Goal: Communication & Community: Answer question/provide support

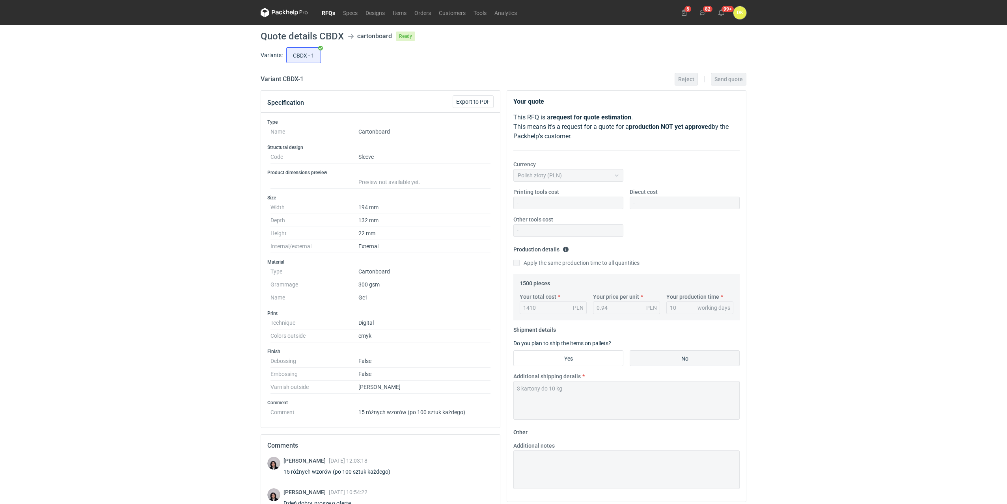
click at [427, 18] on nav "RFQs Specs Designs Items Orders Customers Tools Analytics" at bounding box center [391, 12] width 260 height 25
click at [425, 13] on link "Orders" at bounding box center [422, 12] width 24 height 9
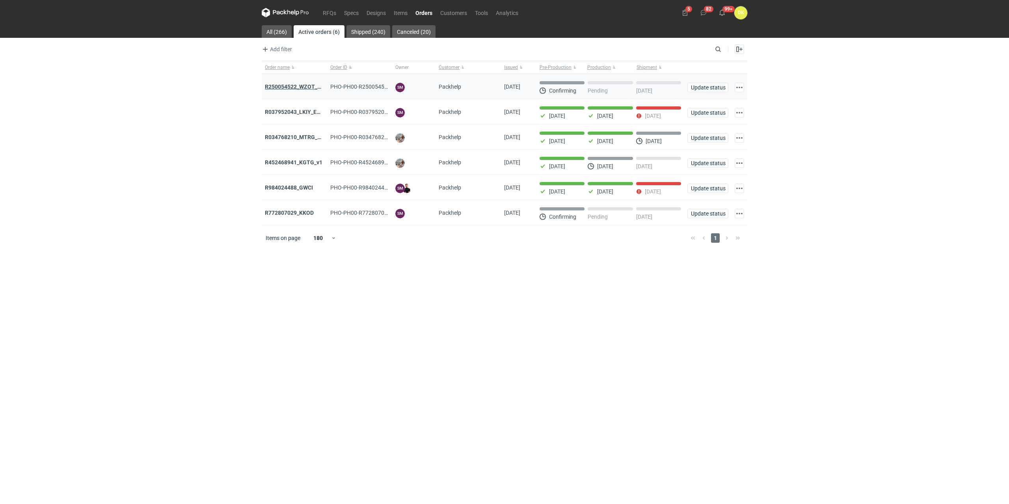
click at [301, 86] on strong "R250054522_WZOT_SLIO_OVWG_YVQE_V1" at bounding box center [319, 87] width 109 height 6
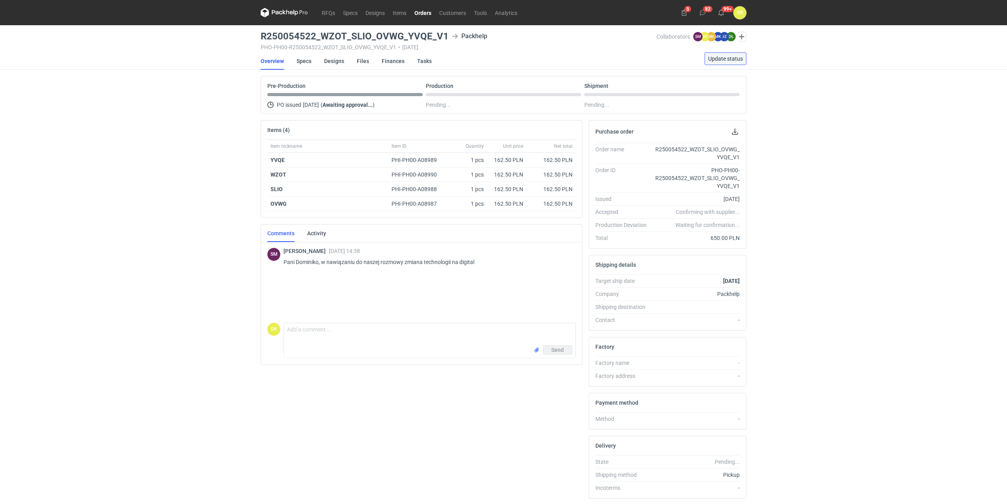
click at [715, 60] on span "Update status" at bounding box center [725, 59] width 35 height 6
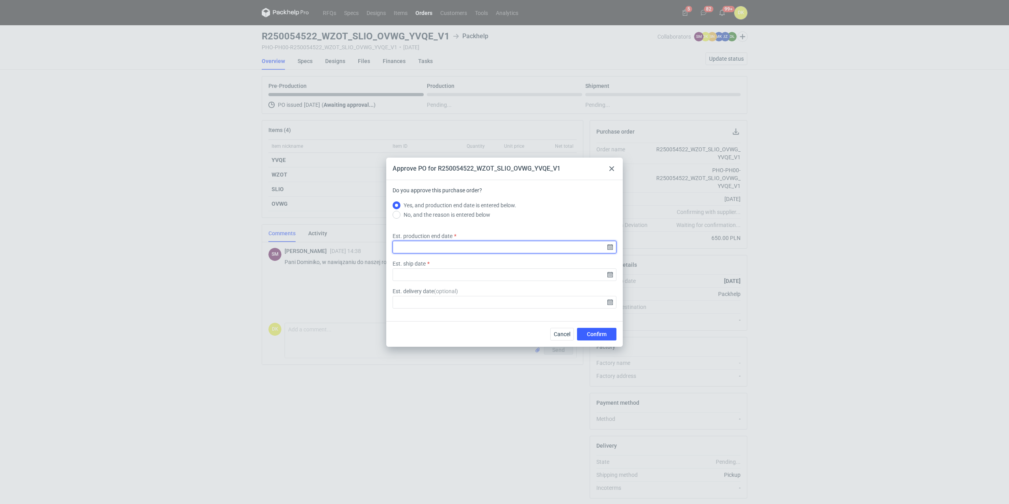
click at [456, 247] on input "Est. production end date" at bounding box center [505, 247] width 224 height 13
click at [489, 230] on button "9" at bounding box center [492, 235] width 13 height 13
type input "[DATE]"
click at [455, 271] on input "Est. ship date" at bounding box center [505, 275] width 224 height 13
click at [504, 235] on span "10" at bounding box center [505, 236] width 6 height 8
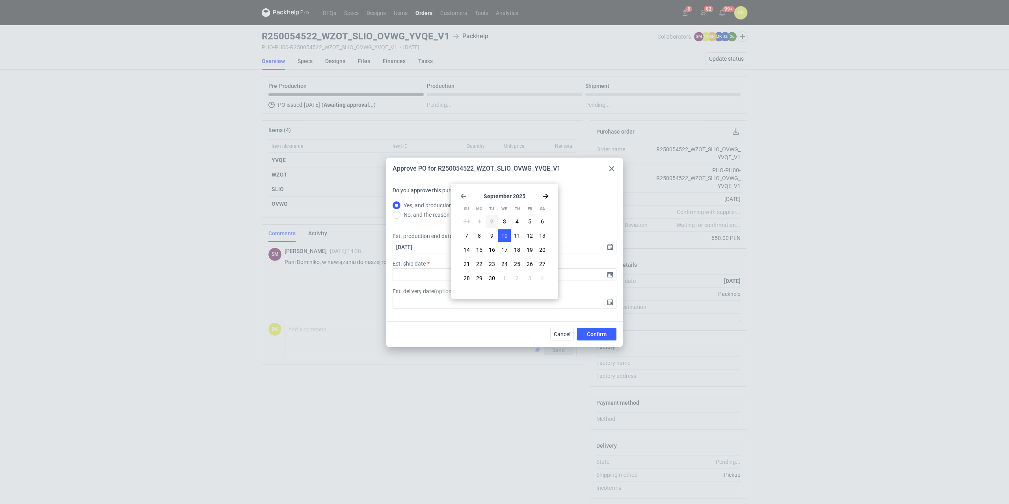
type input "[DATE]"
click at [602, 335] on span "Confirm" at bounding box center [597, 335] width 20 height 6
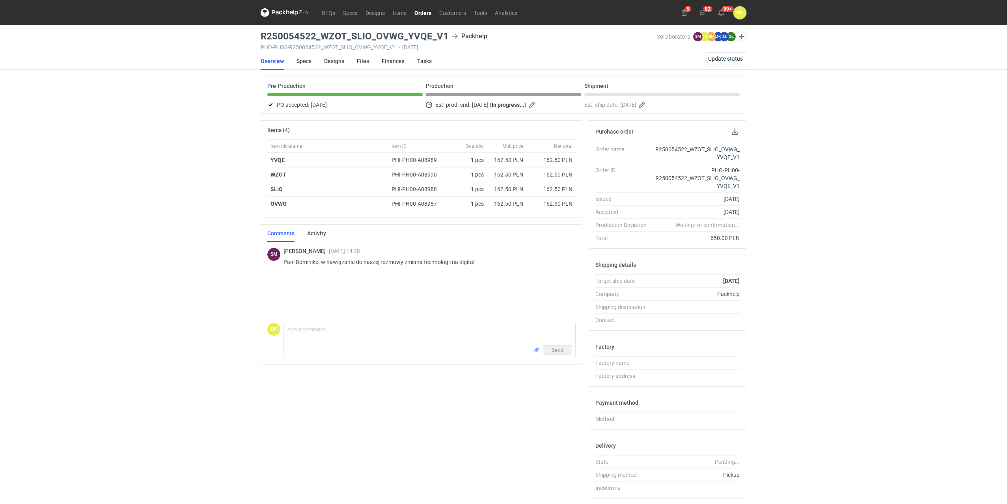
click at [413, 11] on link "Orders" at bounding box center [422, 12] width 25 height 9
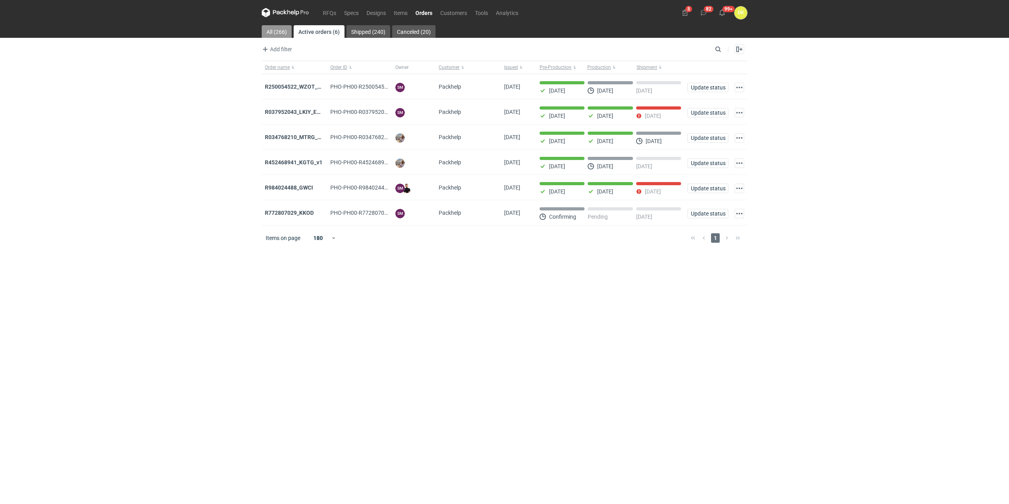
click at [285, 30] on link "All (266)" at bounding box center [277, 31] width 30 height 13
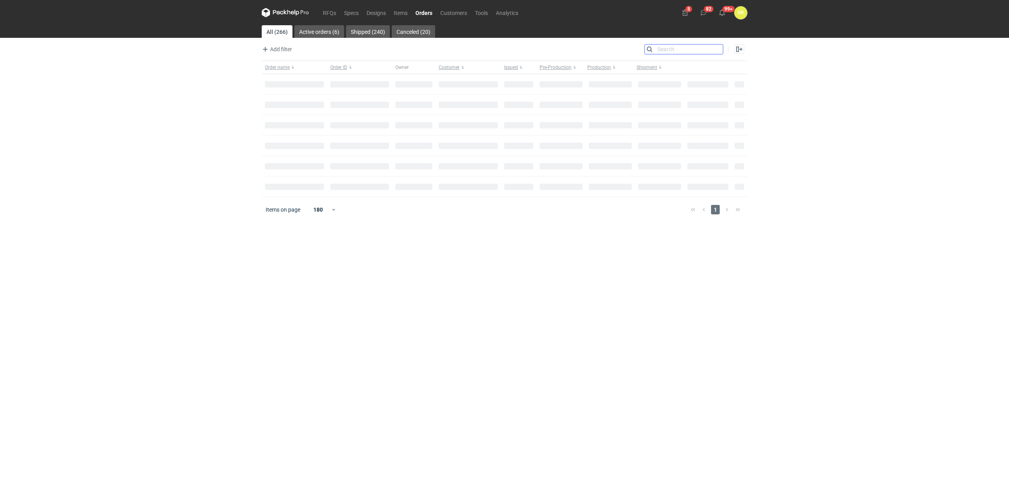
click at [717, 50] on input "Search" at bounding box center [684, 49] width 78 height 9
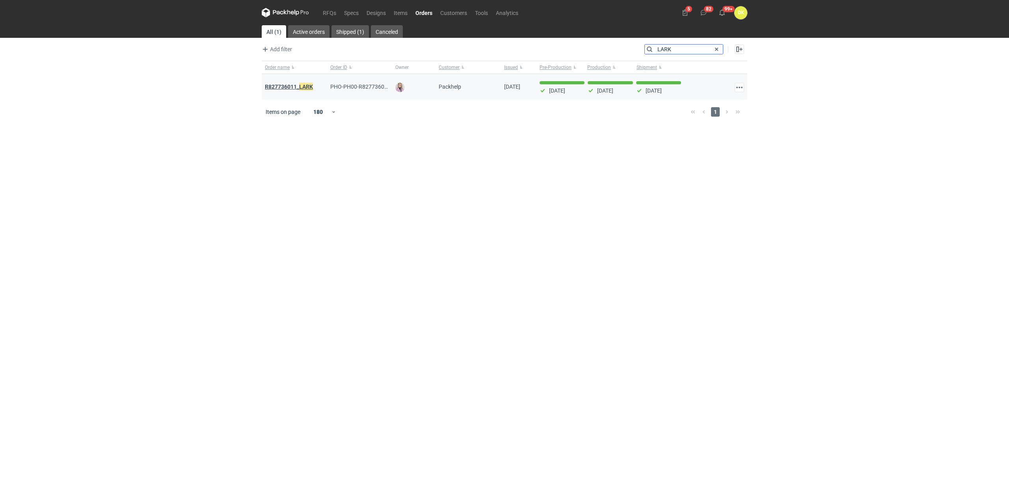
type input "LARK"
click at [283, 88] on strong "R827736011_ LARK" at bounding box center [289, 86] width 48 height 9
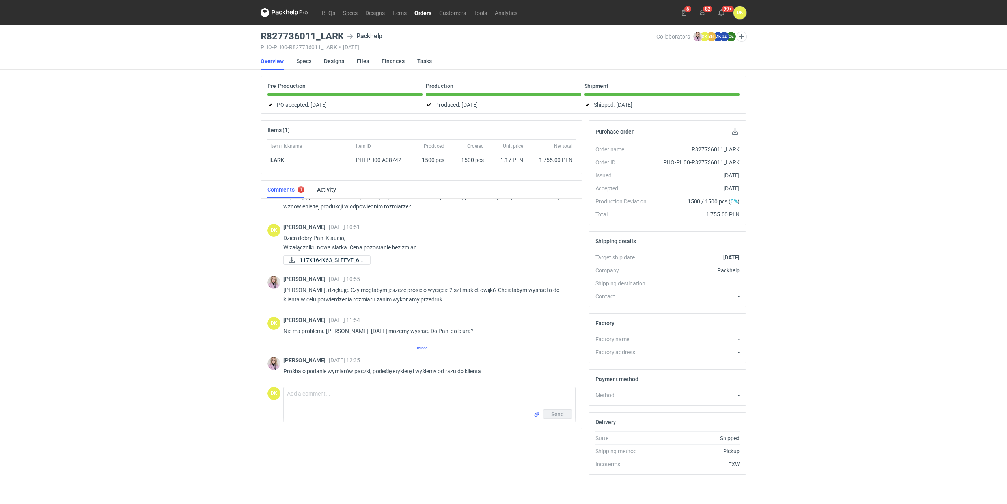
scroll to position [486, 0]
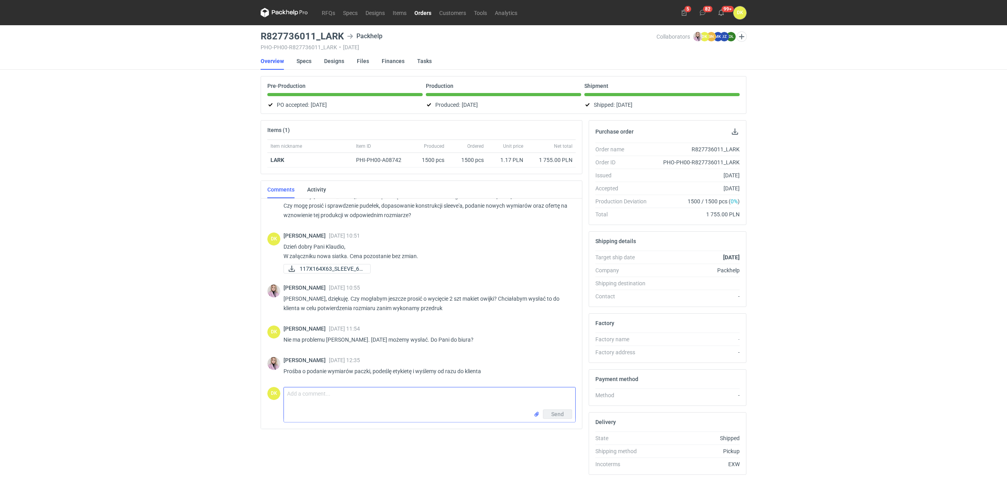
click at [333, 396] on textarea "Comment message" at bounding box center [429, 399] width 291 height 22
type textarea "P"
click at [290, 394] on textarea "Dzien dobry Pani Klaudio. Mamy przygotowana kopertę A4. Prosze o etykietę." at bounding box center [429, 399] width 291 height 22
click at [300, 395] on textarea "Dzien dobry Pani Klaudio. Mamy przygotowana kopertę A4. Prosze o etykietę." at bounding box center [429, 399] width 291 height 22
click at [449, 394] on textarea "Dzień dobry Pani Klaudio. Mamy przygotowana kopertę A4. Prosze o etykietę." at bounding box center [429, 399] width 291 height 22
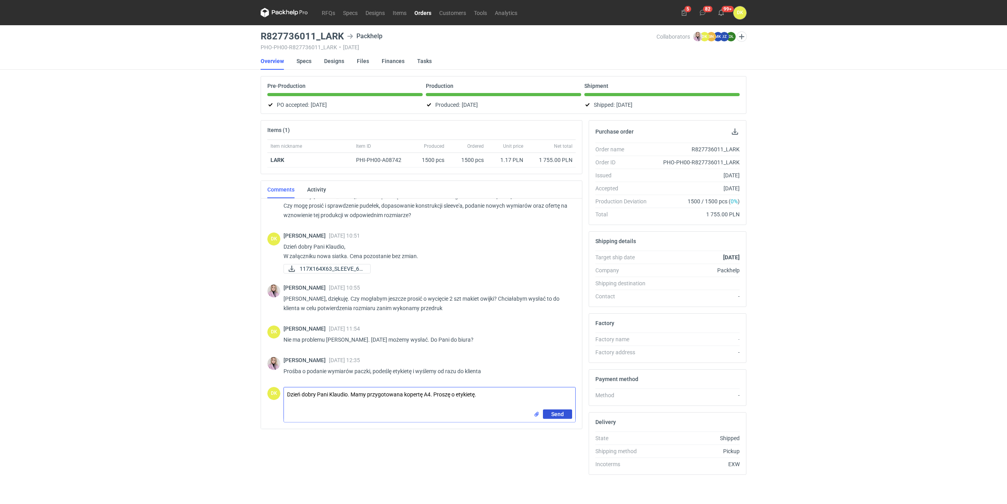
type textarea "Dzień dobry Pani Klaudio. Mamy przygotowana kopertę A4. Proszę o etykietę."
click at [558, 413] on span "Send" at bounding box center [557, 415] width 13 height 6
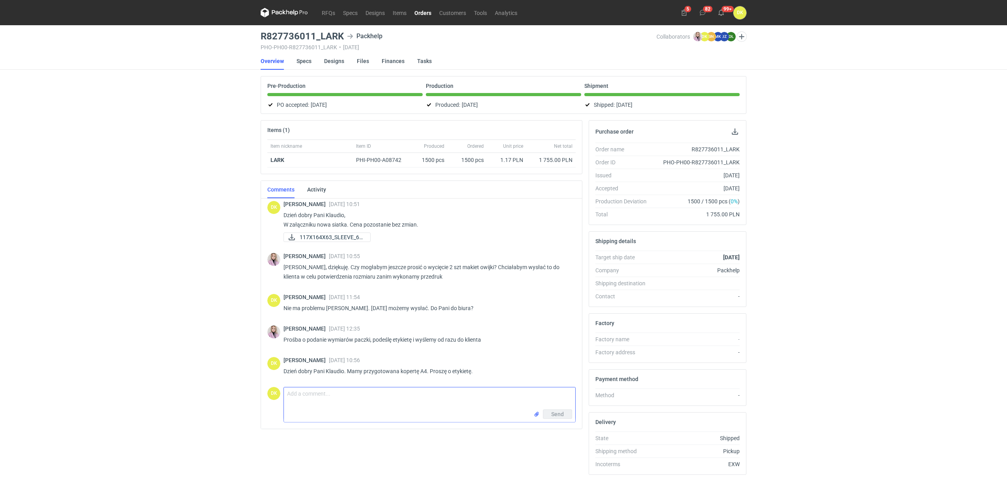
scroll to position [517, 0]
